Goal: Information Seeking & Learning: Find specific fact

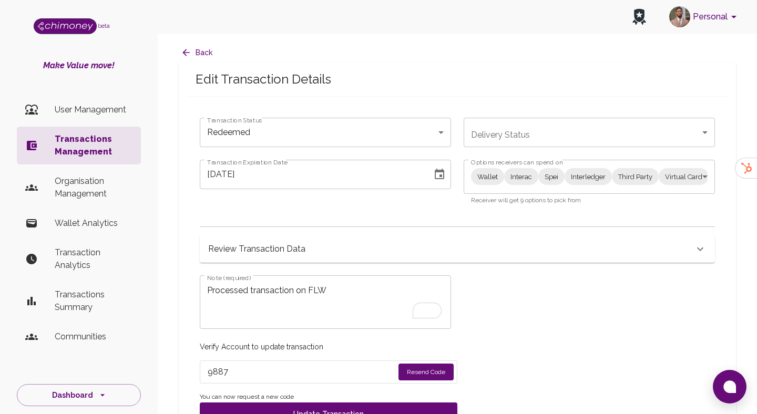
click at [49, 143] on div "side nav" at bounding box center [39, 145] width 29 height 13
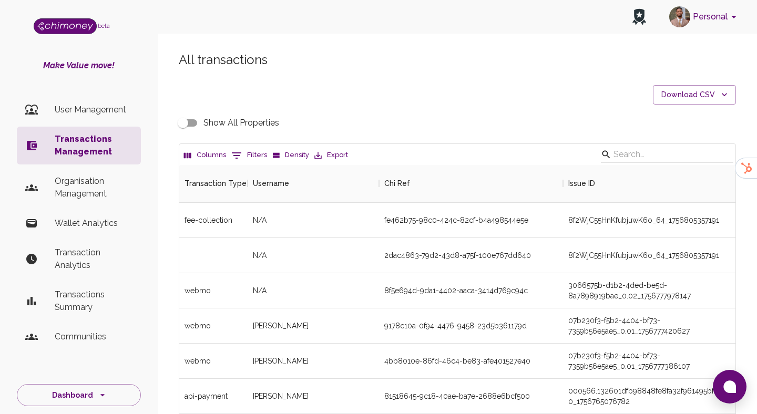
scroll to position [1, 1]
click at [249, 153] on button "0 Filters" at bounding box center [249, 155] width 41 height 17
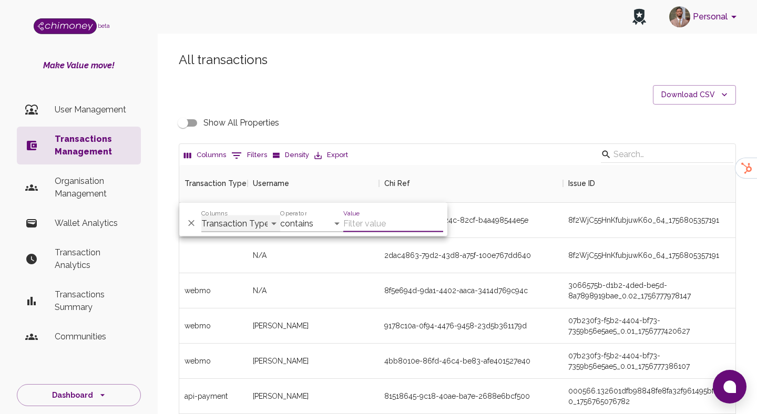
click at [251, 229] on select "Transaction Type Username Chi Ref Issue ID Value Amount Currency Fee ($) FX Rat…" at bounding box center [240, 223] width 79 height 17
select select "email"
click at [201, 215] on select "Transaction Type Username Chi Ref Issue ID Value Amount Currency Fee ($) FX Rat…" at bounding box center [240, 223] width 79 height 17
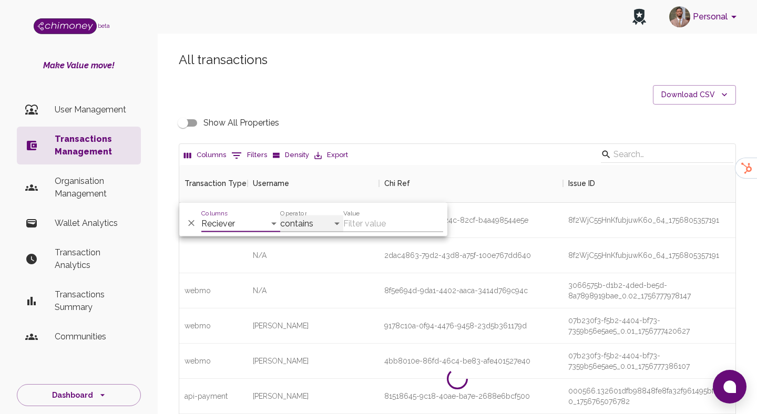
click at [322, 227] on select "contains equals starts with ends with is empty is not empty is any of" at bounding box center [311, 223] width 63 height 17
select select "equals"
click at [280, 215] on select "contains equals starts with ends with is empty is not empty is any of" at bounding box center [311, 223] width 63 height 17
click at [396, 222] on input "Value" at bounding box center [393, 223] width 100 height 17
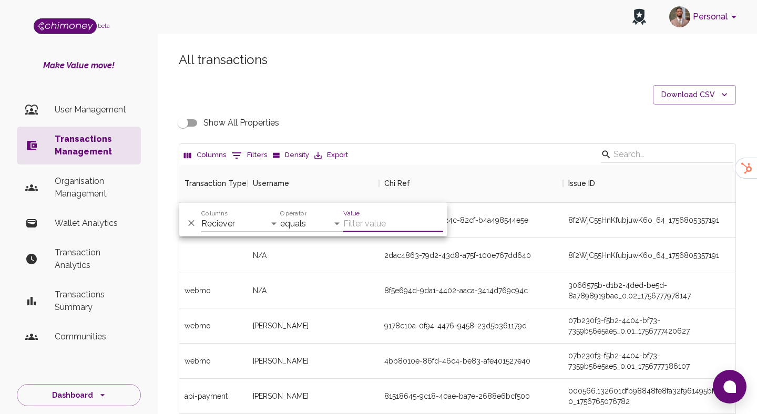
paste input "[EMAIL_ADDRESS][DOMAIN_NAME]"
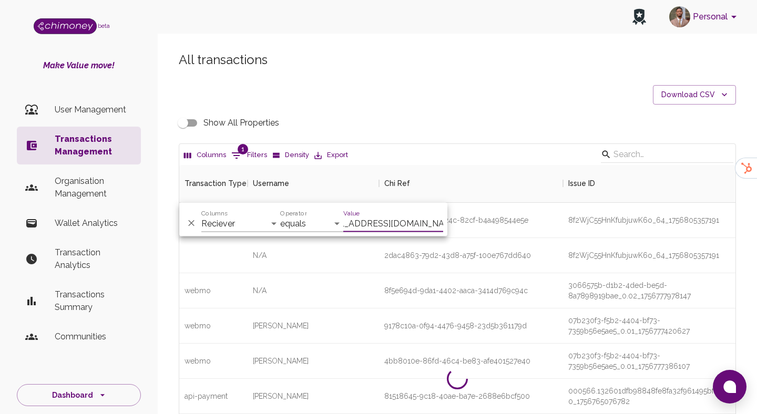
scroll to position [73, 556]
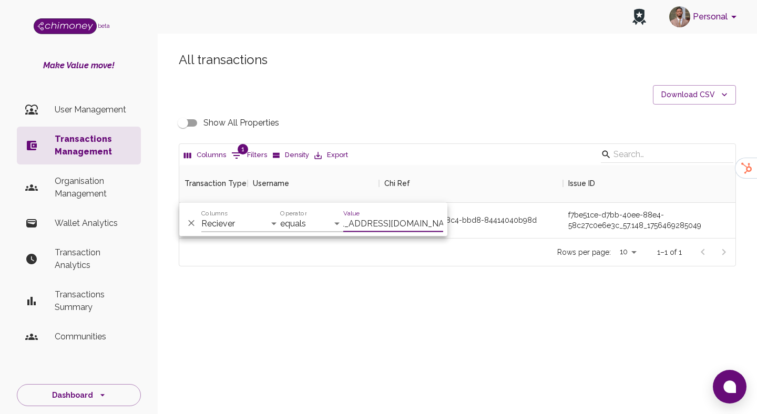
type input "[EMAIL_ADDRESS][DOMAIN_NAME]"
click at [498, 219] on div "9c9468bf-dc20-48c4-bbd8-84414040b98d" at bounding box center [460, 220] width 152 height 11
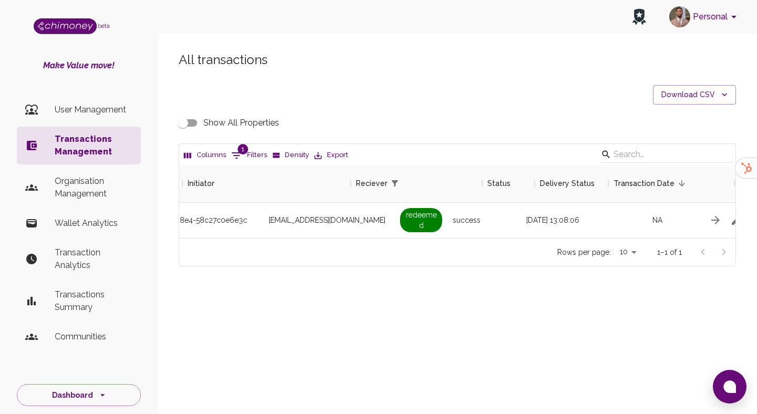
scroll to position [0, 910]
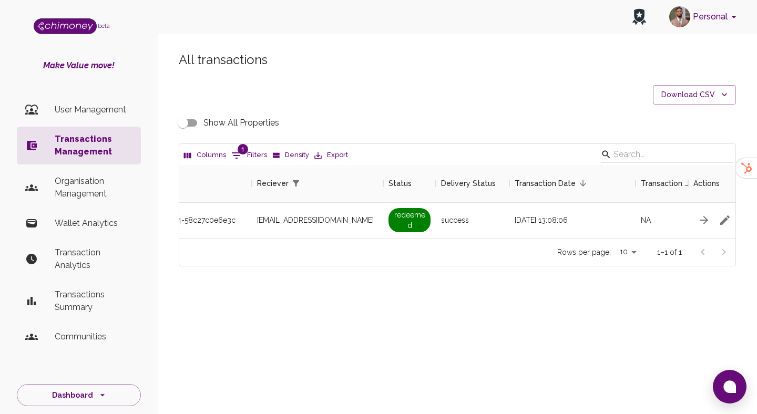
click at [182, 122] on input "Show All Properties" at bounding box center [183, 123] width 60 height 20
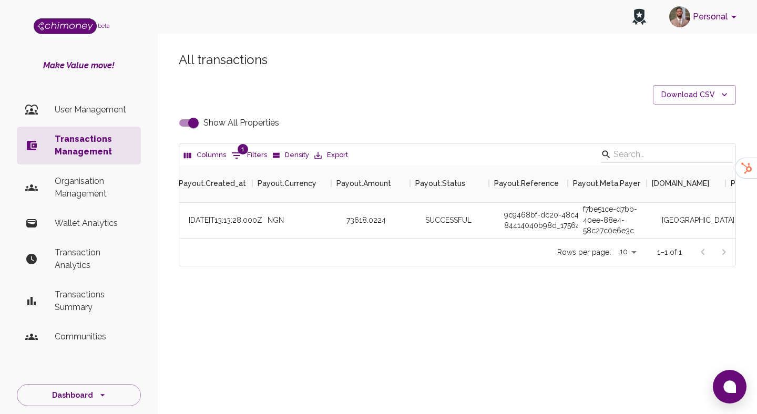
scroll to position [0, 2686]
click at [545, 213] on div "9c9468bf-dc20-48c4-bbd8-84414040b98d_1756473207638" at bounding box center [528, 220] width 79 height 35
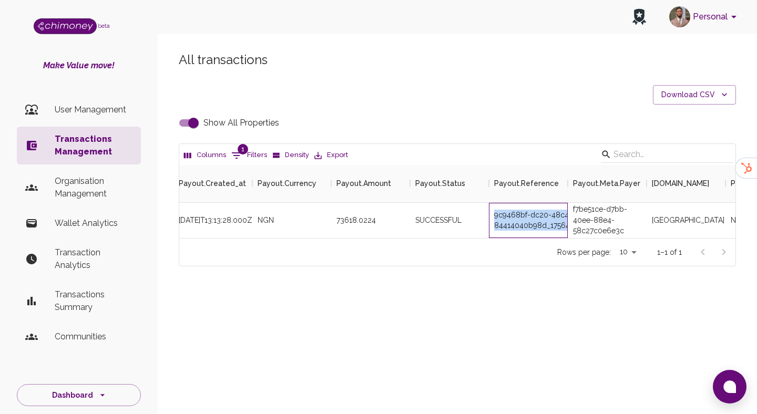
copy div "9c9468bf-dc20-48c4-bbd8-84414040b98d_1756473207638"
click at [187, 121] on input "Show All Properties" at bounding box center [193, 123] width 60 height 20
checkbox input "false"
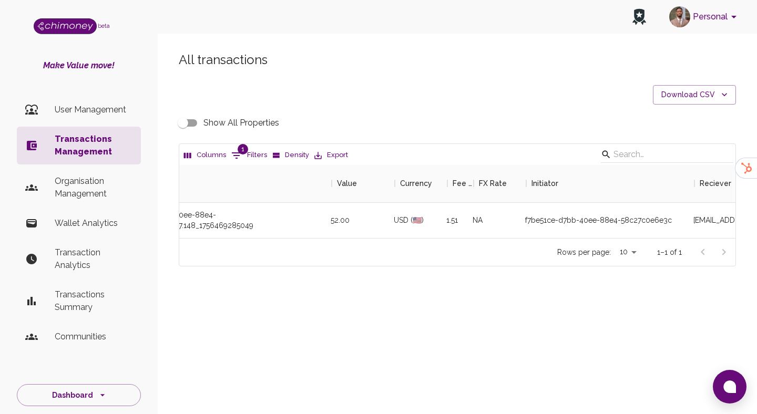
scroll to position [0, 462]
click at [239, 153] on span "1" at bounding box center [243, 149] width 11 height 11
select select "email"
select select "equals"
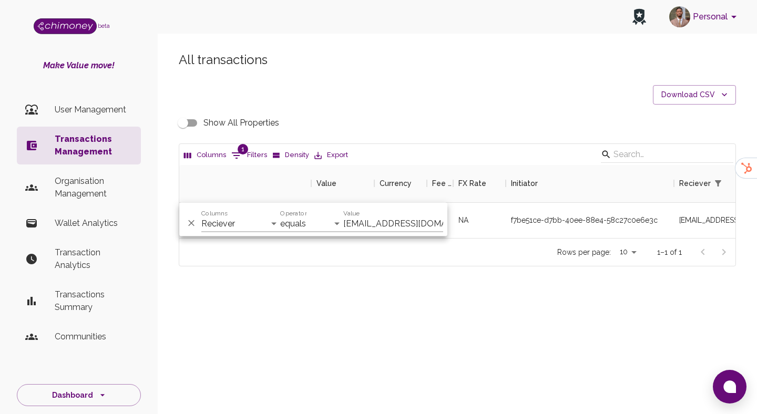
scroll to position [0, 27]
click at [385, 223] on input "[EMAIL_ADDRESS][DOMAIN_NAME]" at bounding box center [393, 223] width 100 height 17
paste input "getichgideon6"
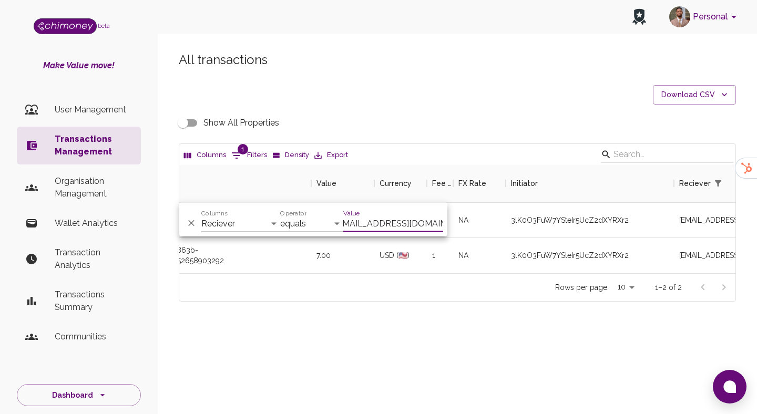
scroll to position [108, 556]
type input "[EMAIL_ADDRESS][DOMAIN_NAME]"
click at [486, 296] on div "Rows per page: 10 10 1–2 of 2" at bounding box center [457, 287] width 556 height 28
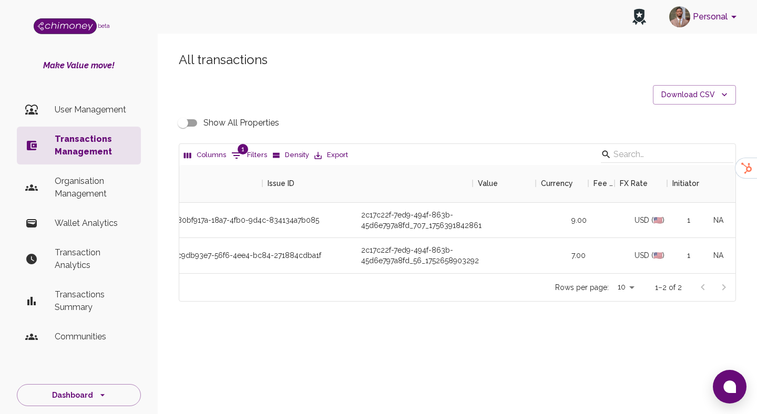
scroll to position [0, 0]
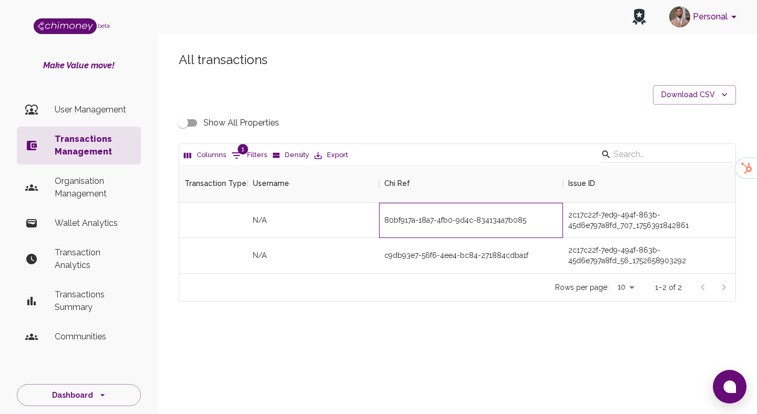
click at [411, 215] on div "80bf917a-18a7-4fb0-9d4c-834134a7b085" at bounding box center [471, 220] width 184 height 35
copy div "80bf917a-18a7-4fb0-9d4c-834134a7b085"
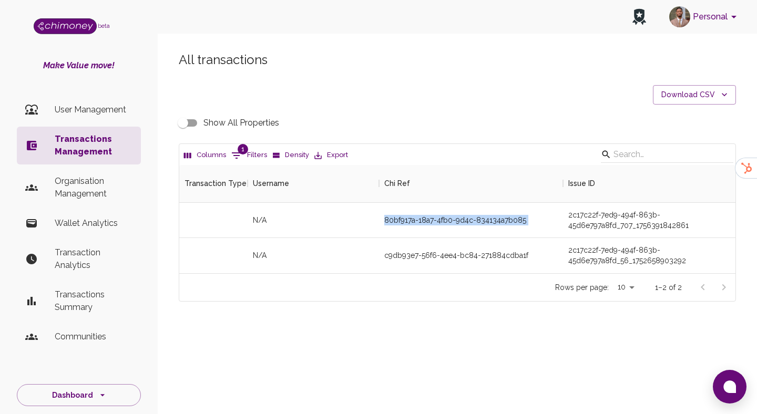
click at [191, 126] on input "Show All Properties" at bounding box center [183, 123] width 60 height 20
checkbox input "true"
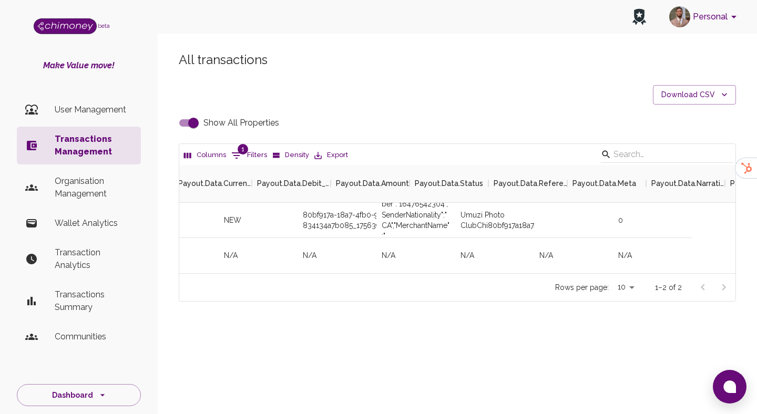
scroll to position [0, 3217]
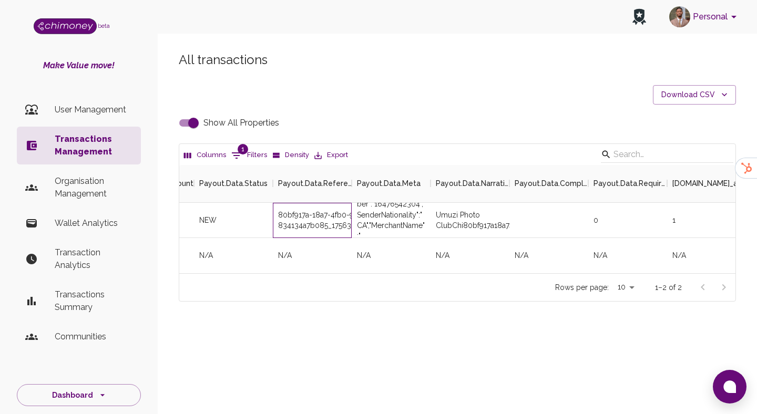
click at [310, 219] on div "80bf917a-18a7-4fb0-9d4c-834134a7b085_1756395809114" at bounding box center [312, 220] width 79 height 35
copy div "80bf917a-18a7-4fb0-9d4c-834134a7b085_1756395809114"
